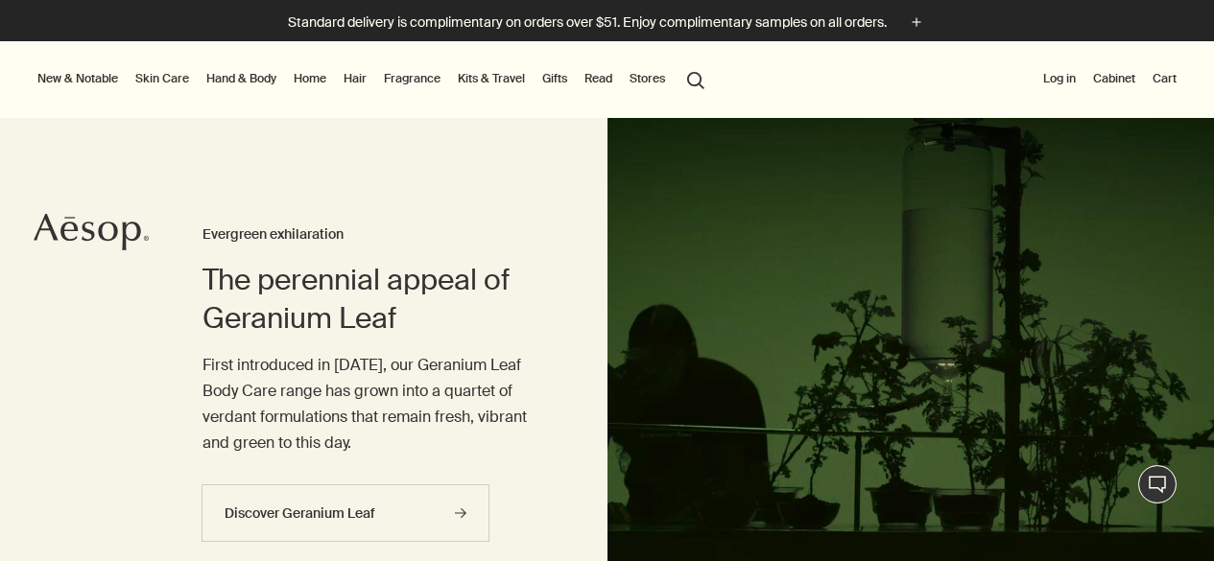
click at [410, 81] on link "Fragrance" at bounding box center [412, 78] width 64 height 23
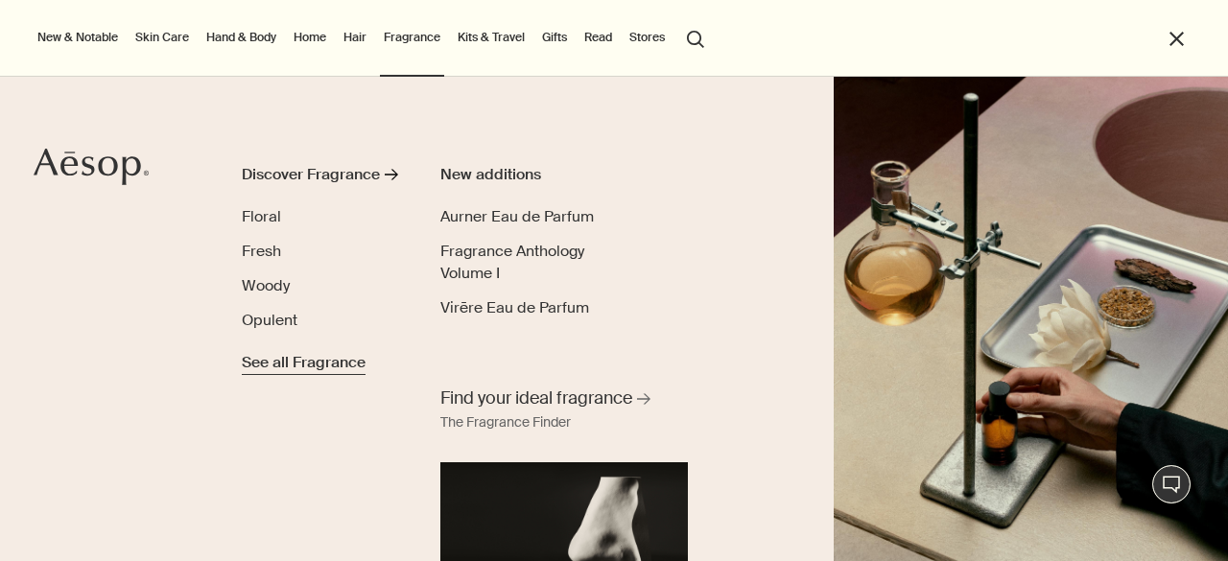
click at [337, 364] on span "See all Fragrance" at bounding box center [304, 362] width 124 height 23
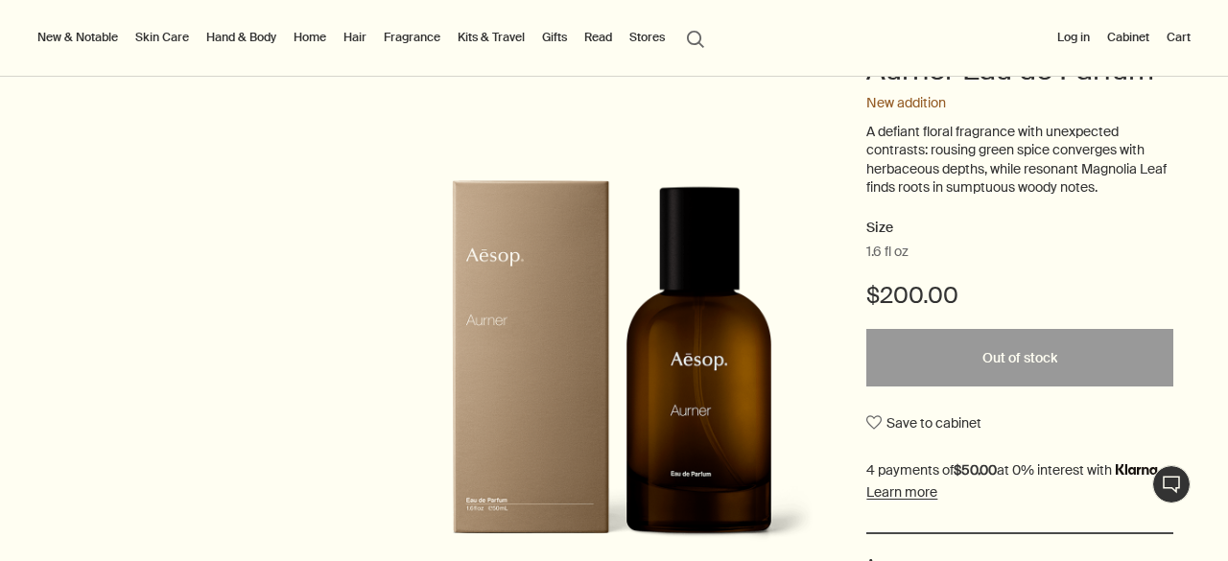
scroll to position [237, 0]
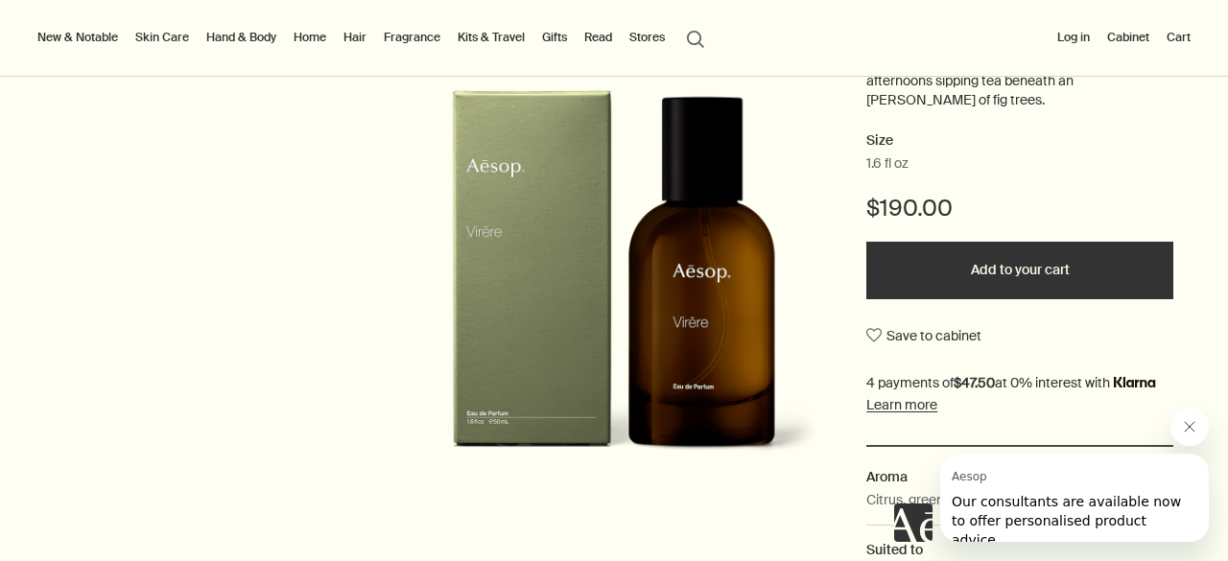
scroll to position [342, 0]
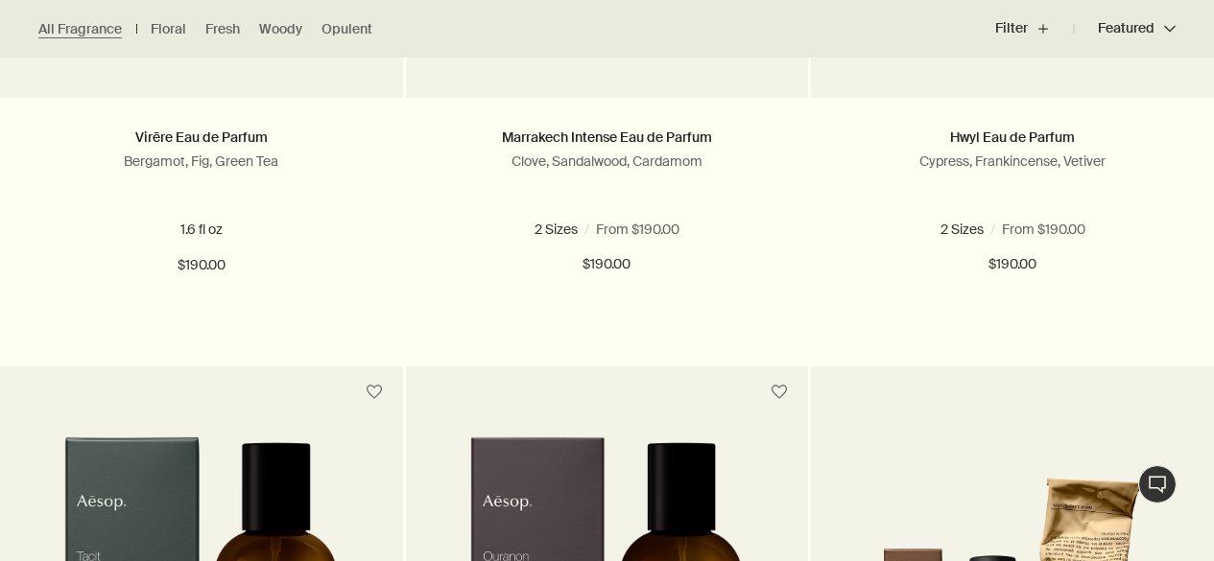
scroll to position [952, 0]
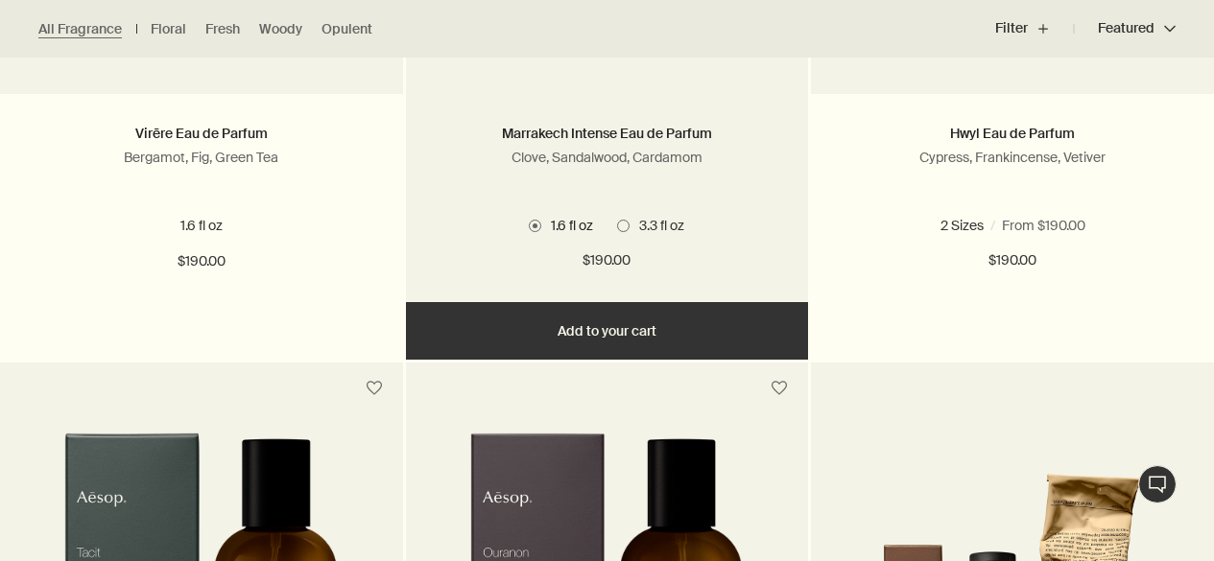
click at [626, 226] on span at bounding box center [623, 226] width 12 height 12
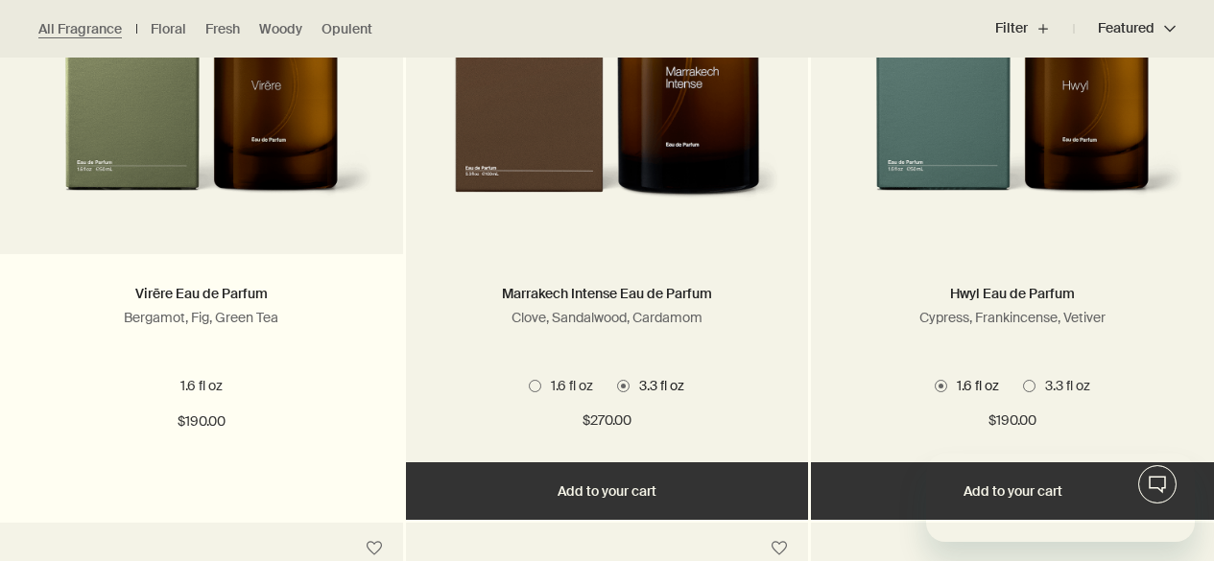
scroll to position [0, 0]
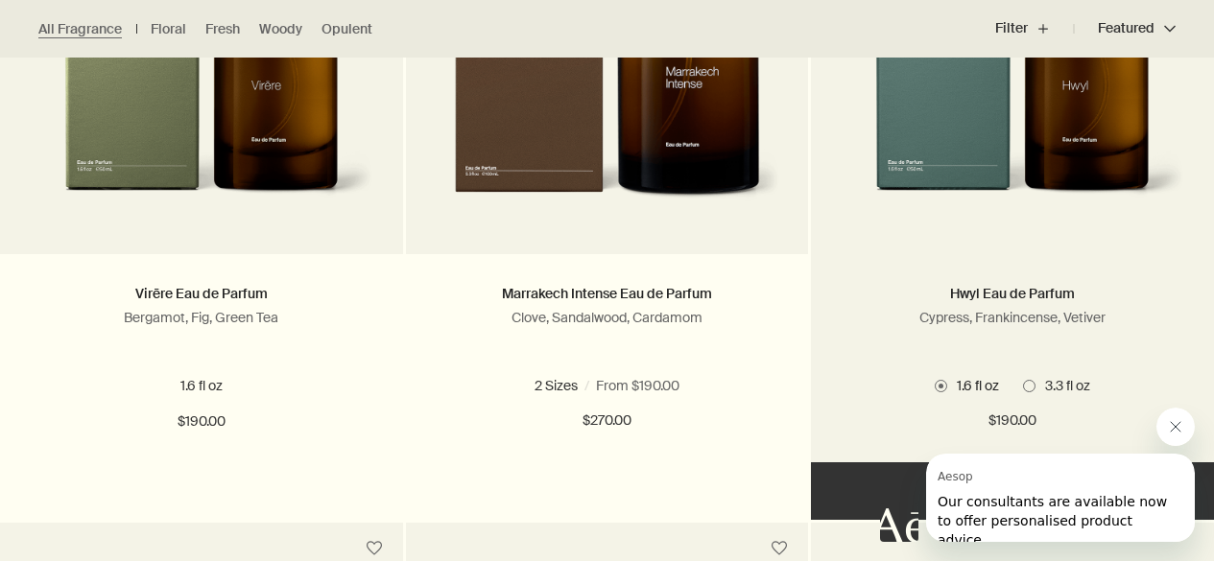
click at [1034, 387] on span at bounding box center [1029, 386] width 12 height 12
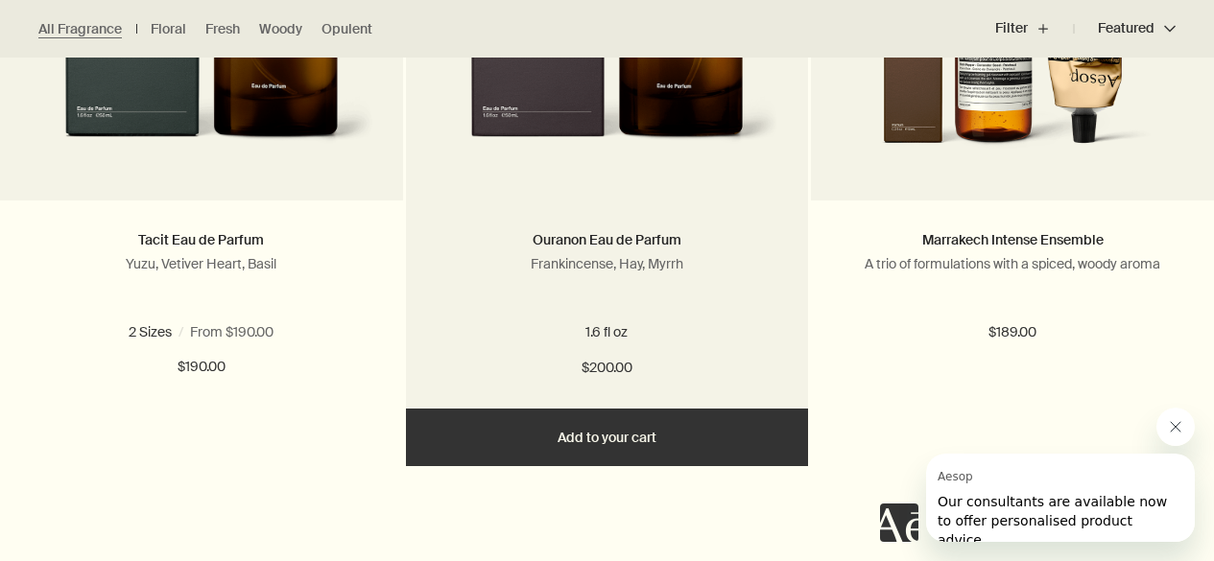
scroll to position [1553, 0]
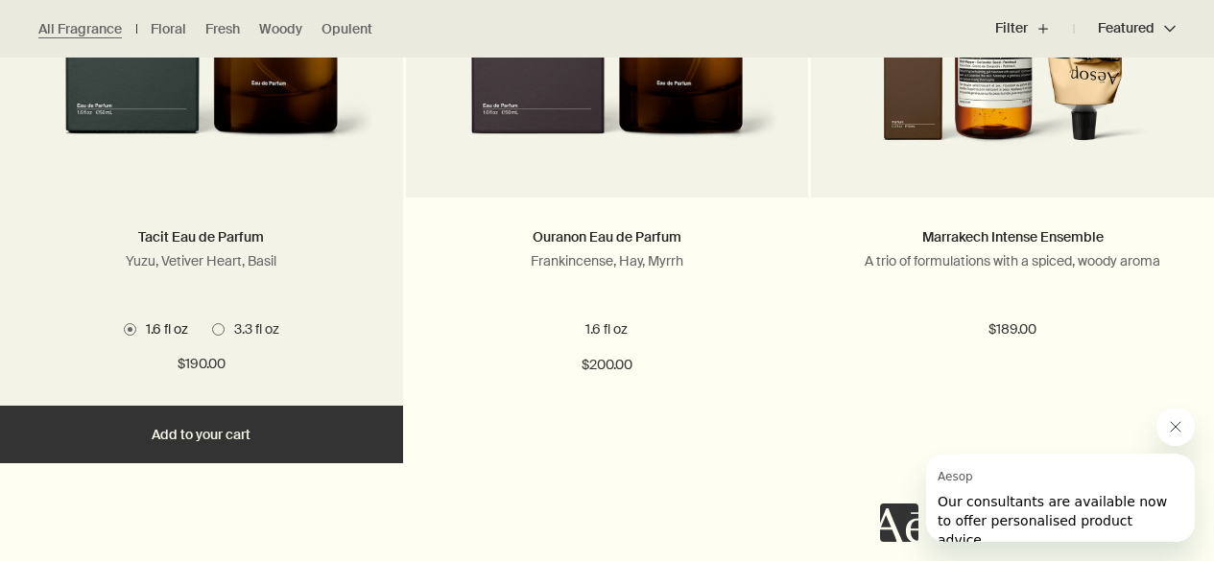
click at [225, 332] on span "3.3 fl oz" at bounding box center [252, 329] width 55 height 17
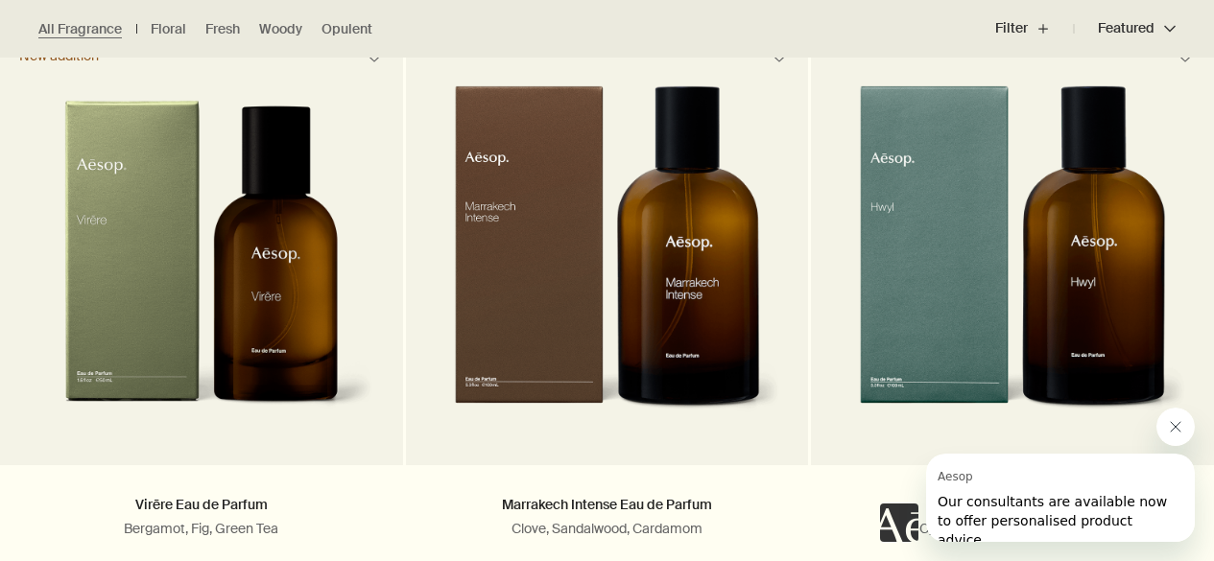
scroll to position [584, 0]
